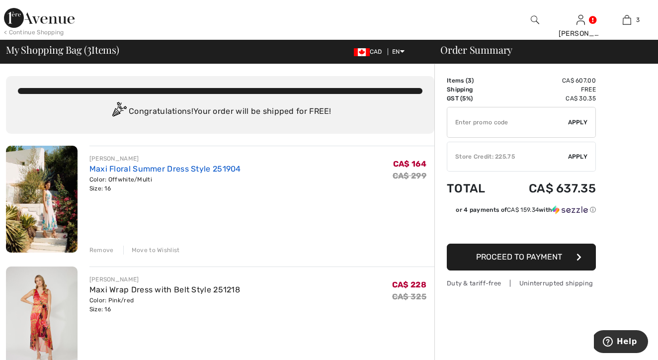
click at [204, 169] on link "Maxi Floral Summer Dress Style 251904" at bounding box center [166, 168] width 152 height 9
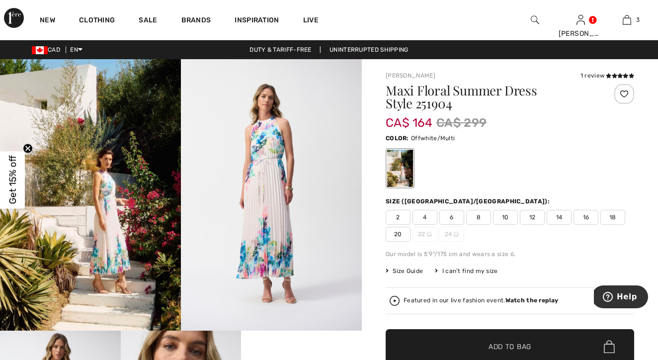
click at [585, 221] on span "16" at bounding box center [586, 217] width 25 height 15
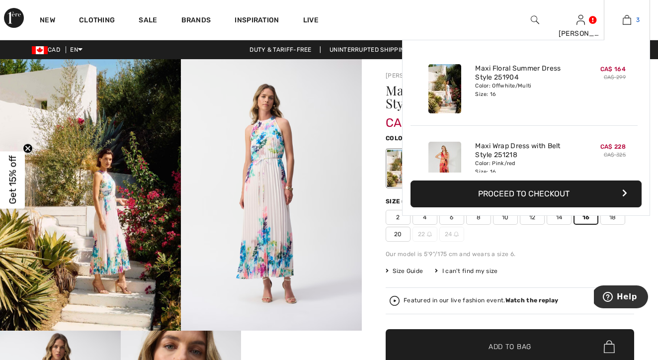
click at [631, 15] on img at bounding box center [627, 20] width 8 height 12
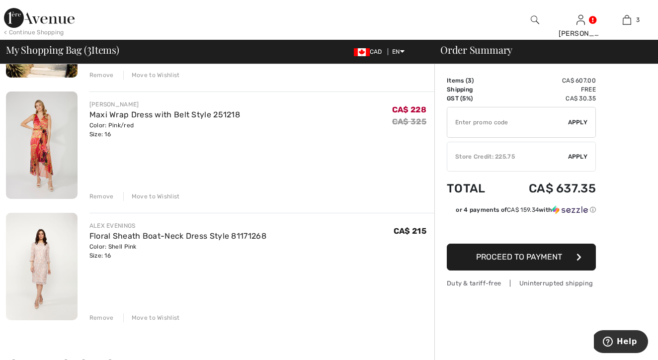
scroll to position [181, 0]
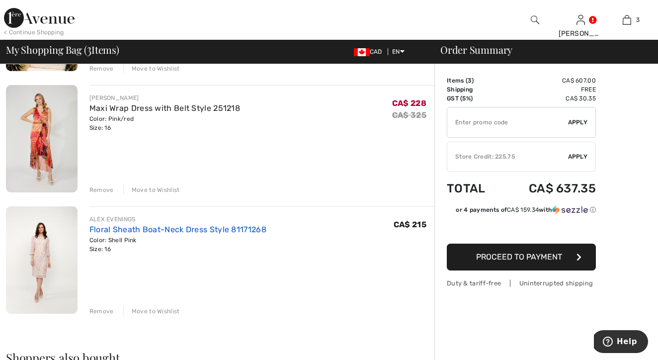
click at [250, 230] on link "Floral Sheath Boat-Neck Dress Style 81171268" at bounding box center [178, 229] width 177 height 9
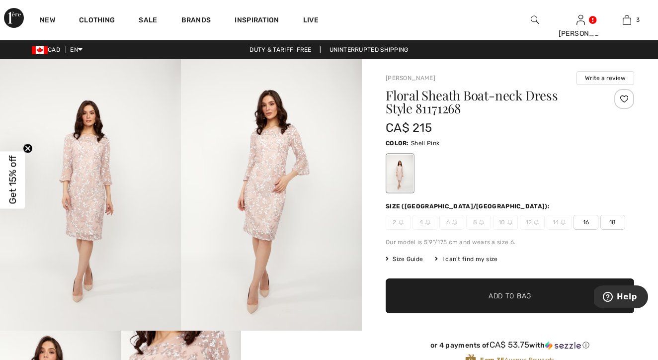
click at [99, 181] on img at bounding box center [90, 194] width 181 height 271
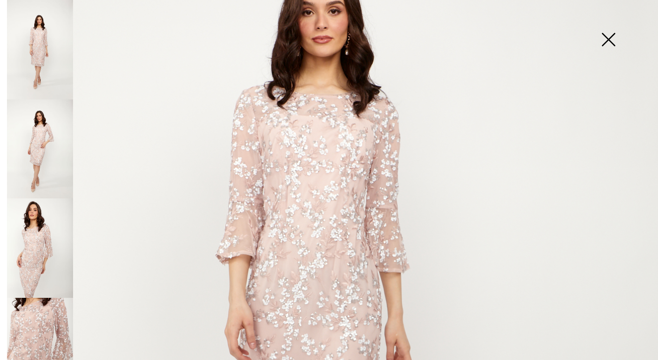
scroll to position [183, 0]
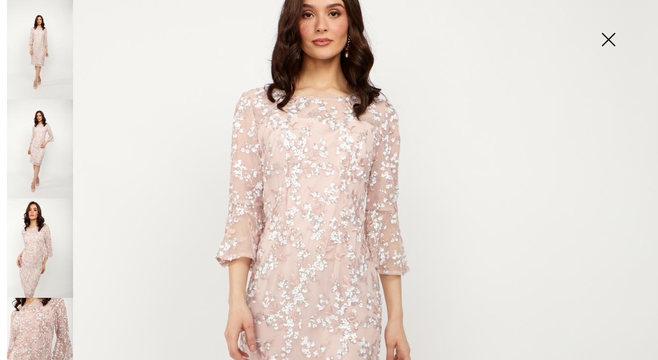
click at [41, 153] on img at bounding box center [40, 148] width 66 height 99
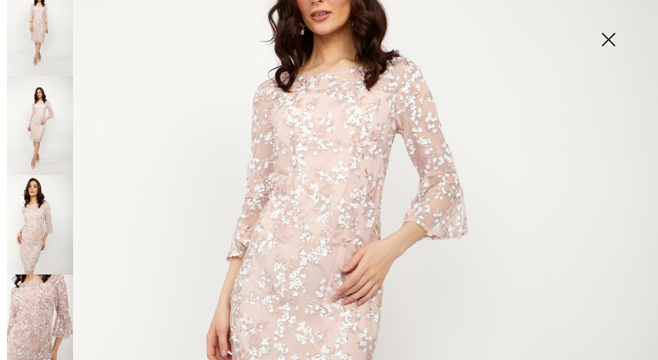
scroll to position [22, 0]
click at [43, 192] on img at bounding box center [40, 225] width 66 height 99
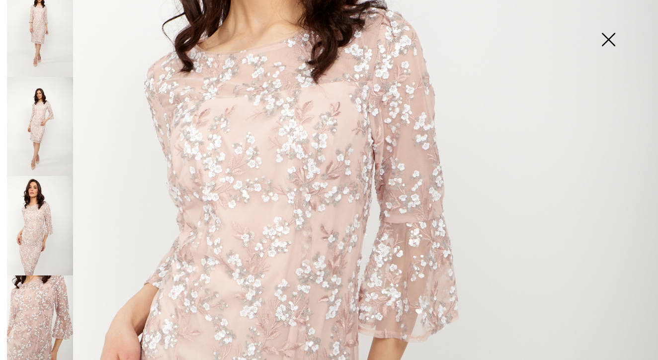
scroll to position [255, 0]
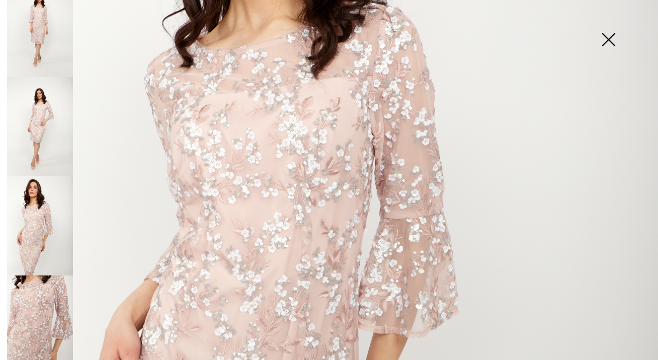
click at [32, 296] on img at bounding box center [40, 324] width 66 height 99
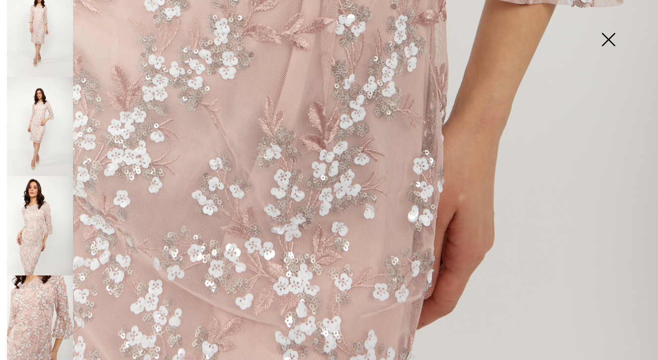
scroll to position [628, 0]
click at [43, 318] on img at bounding box center [40, 324] width 66 height 99
click at [34, 305] on img at bounding box center [40, 324] width 66 height 99
click at [612, 35] on img at bounding box center [609, 40] width 50 height 51
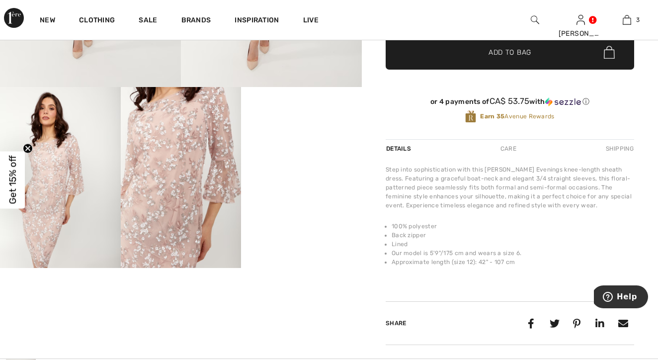
scroll to position [239, 0]
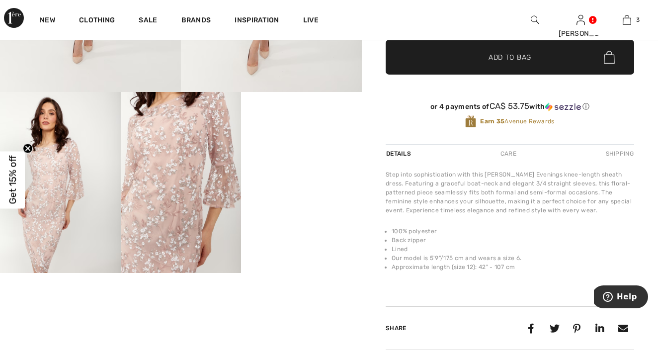
click at [302, 152] on video "Your browser does not support the video tag." at bounding box center [301, 122] width 121 height 60
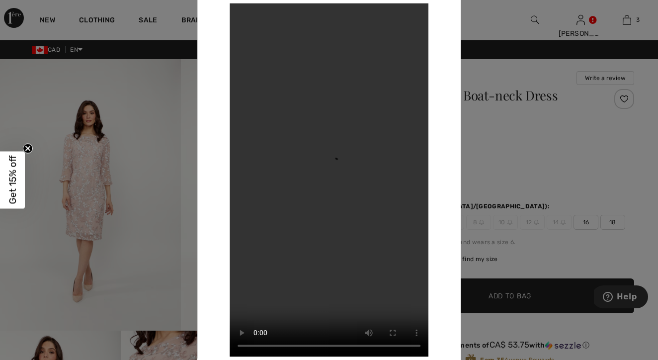
scroll to position [0, 0]
click at [141, 157] on div at bounding box center [329, 180] width 658 height 360
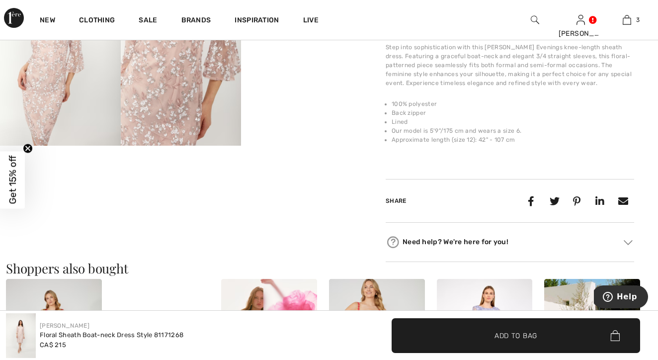
scroll to position [366, 0]
